Goal: Task Accomplishment & Management: Manage account settings

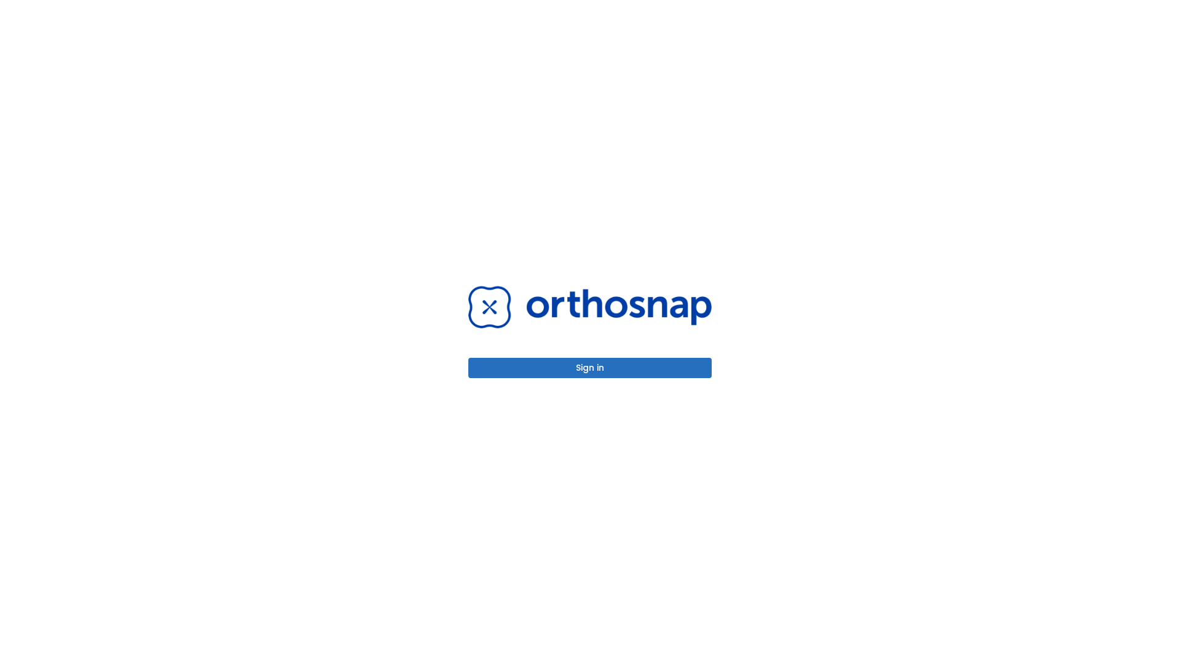
click at [590, 367] on button "Sign in" at bounding box center [589, 368] width 243 height 20
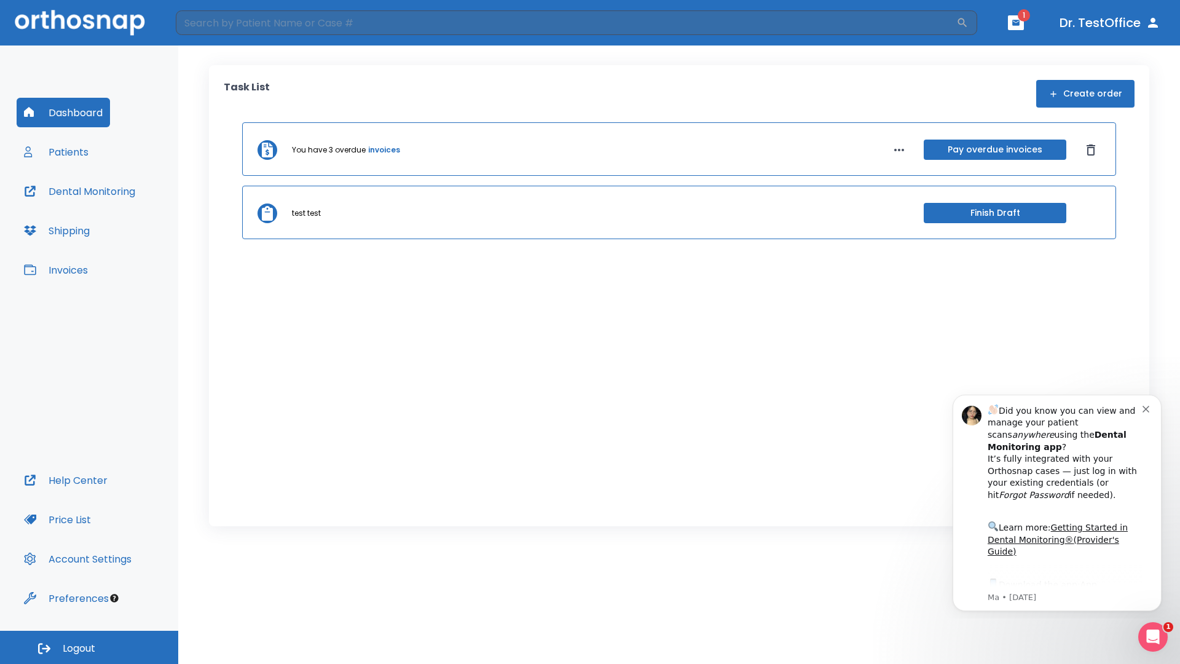
click at [89, 647] on span "Logout" at bounding box center [79, 649] width 33 height 14
